Goal: Transaction & Acquisition: Purchase product/service

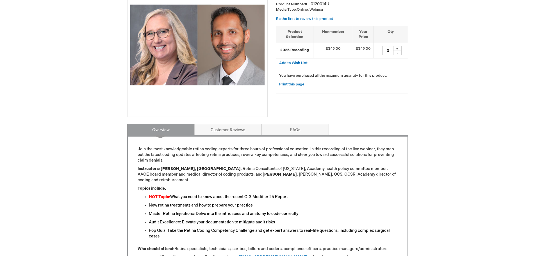
scroll to position [112, 0]
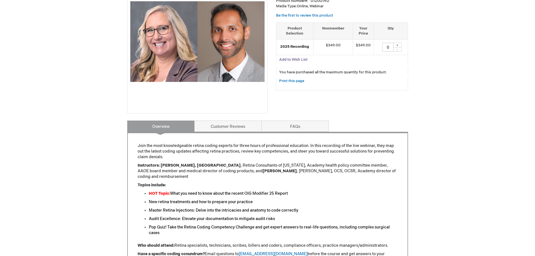
click at [293, 60] on span "Add to Wish List" at bounding box center [293, 59] width 28 height 4
click at [397, 43] on div "+" at bounding box center [397, 45] width 8 height 5
click at [397, 44] on div "+" at bounding box center [397, 45] width 8 height 5
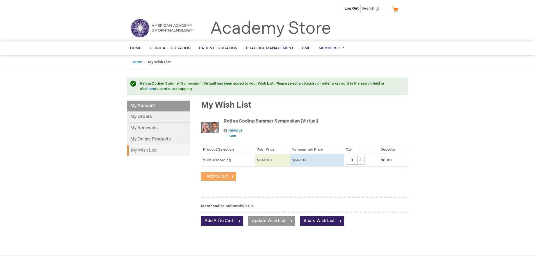
click at [229, 175] on button "Add to Cart" at bounding box center [218, 176] width 35 height 8
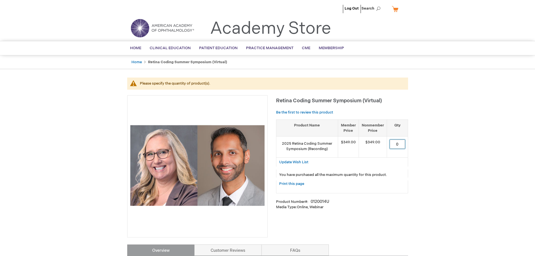
click at [397, 146] on input "0" at bounding box center [397, 144] width 15 height 9
type input "1"
